Goal: Information Seeking & Learning: Learn about a topic

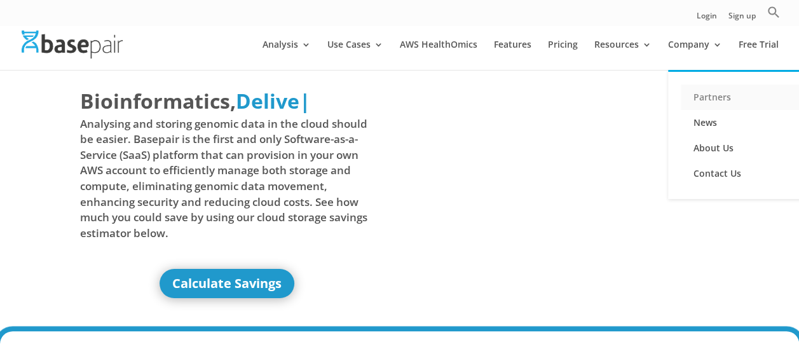
click at [709, 100] on link "Partners" at bounding box center [744, 97] width 127 height 25
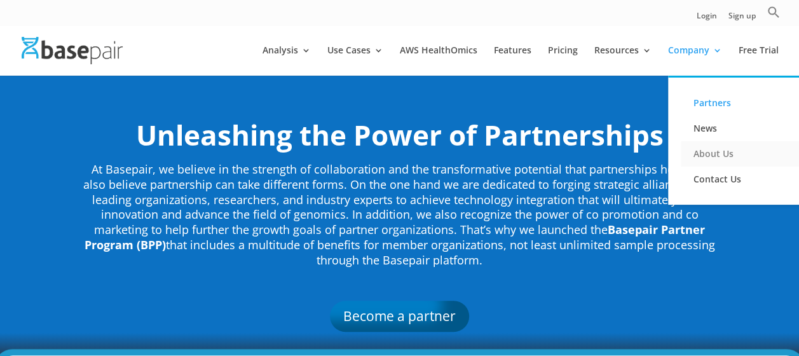
click at [728, 155] on link "About Us" at bounding box center [744, 153] width 127 height 25
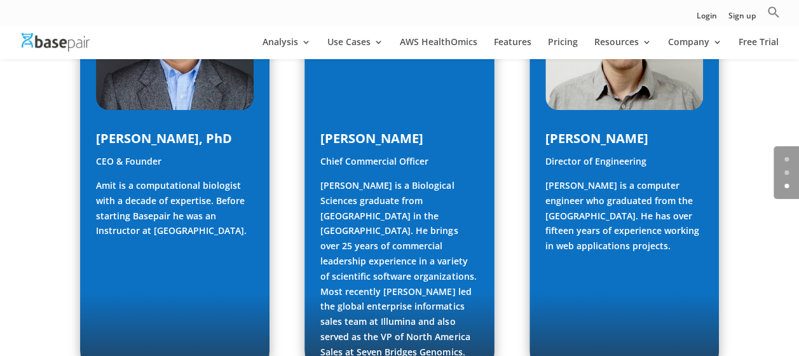
scroll to position [758, 0]
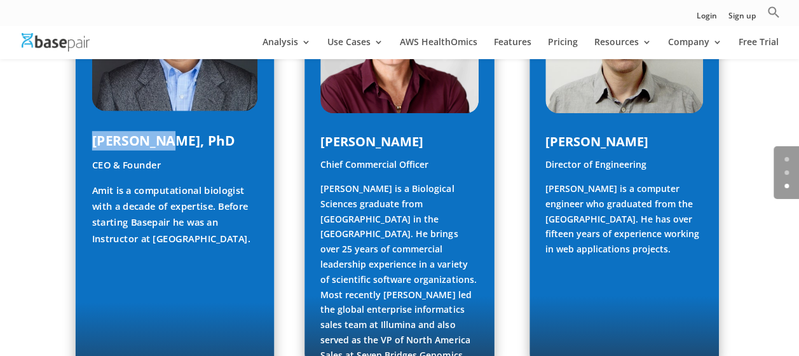
drag, startPoint x: 90, startPoint y: 137, endPoint x: 162, endPoint y: 135, distance: 72.5
click at [162, 135] on div "[PERSON_NAME], PhD CEO & Founder [PERSON_NAME] is a computational biologist wit…" at bounding box center [174, 159] width 199 height 461
copy span "[PERSON_NAME]"
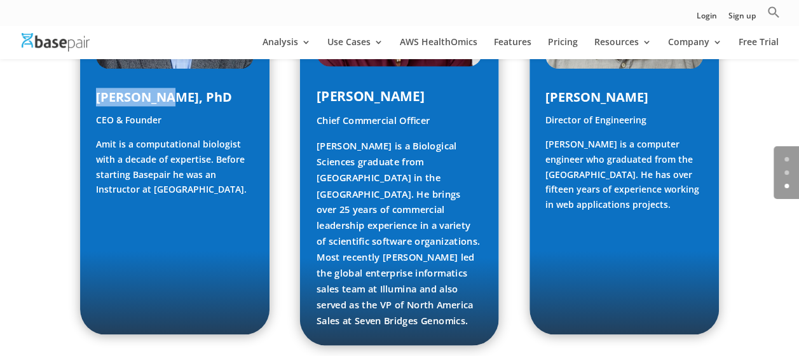
scroll to position [822, 0]
